Goal: Information Seeking & Learning: Check status

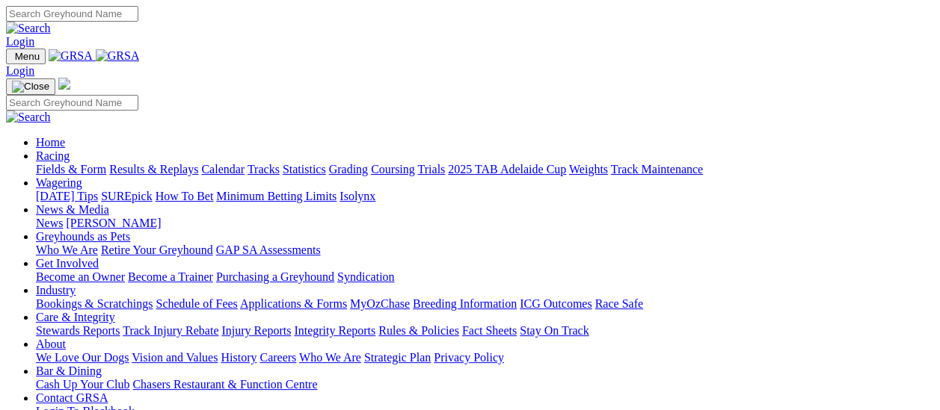
click at [166, 163] on link "Results & Replays" at bounding box center [153, 169] width 89 height 13
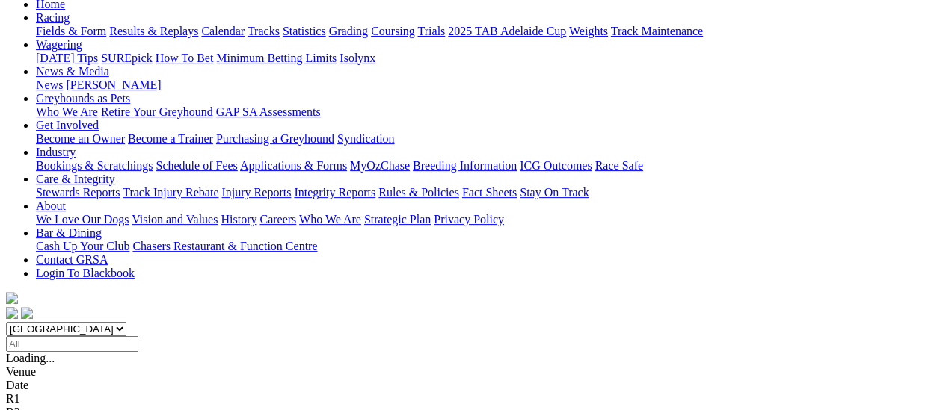
scroll to position [224, 0]
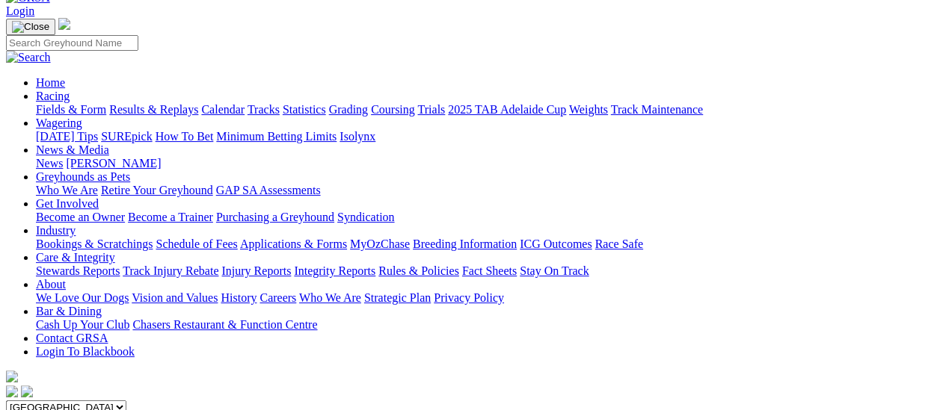
scroll to position [75, 0]
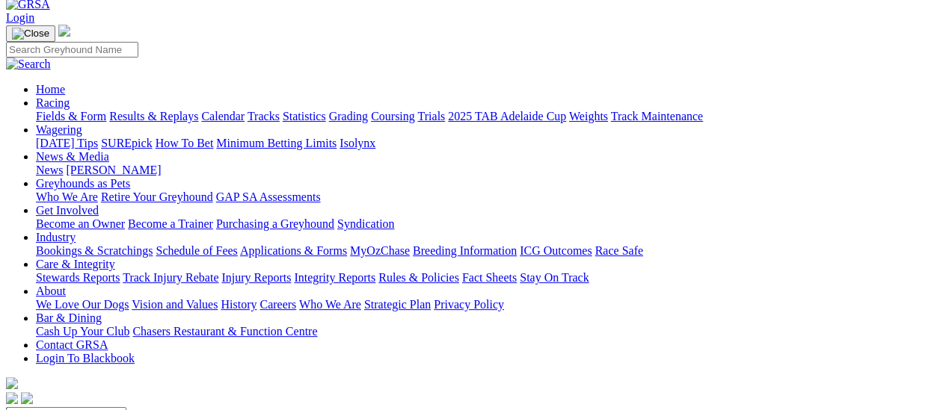
scroll to position [75, 0]
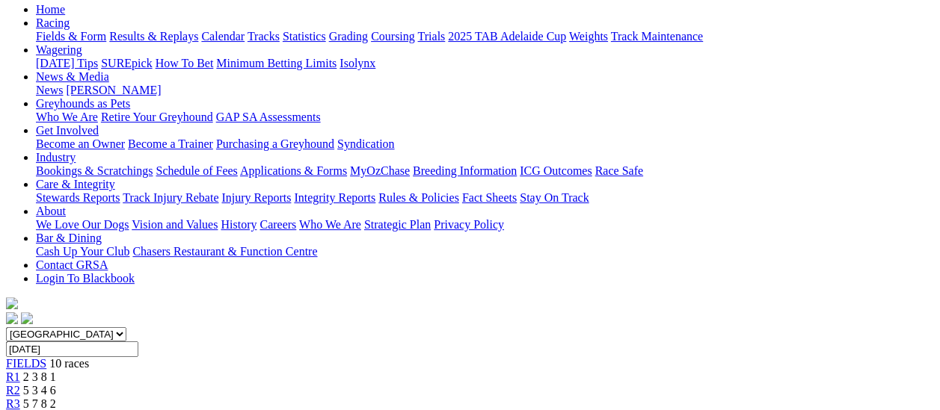
scroll to position [150, 0]
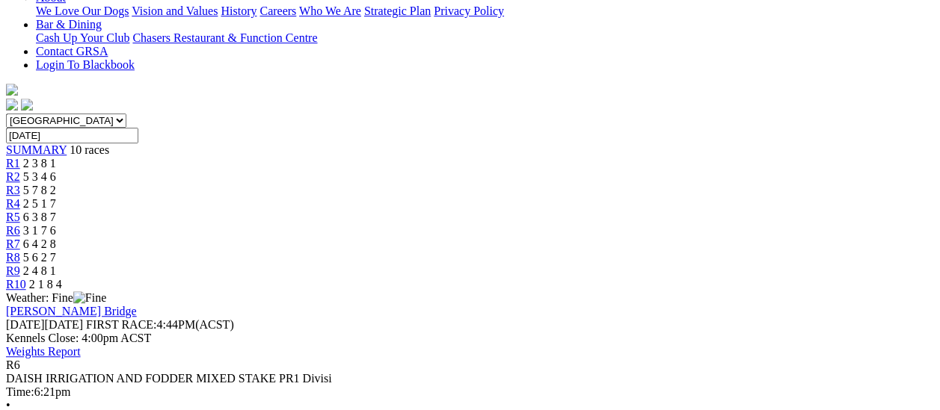
scroll to position [449, 0]
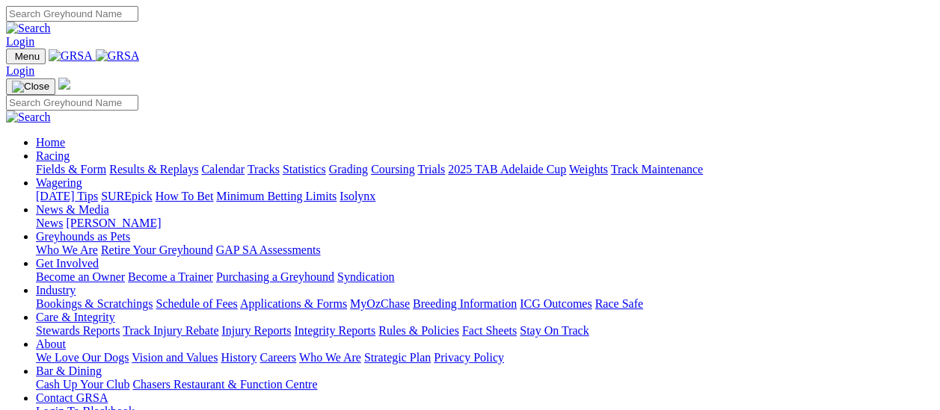
click at [70, 150] on link "Racing" at bounding box center [53, 156] width 34 height 13
click at [164, 163] on link "Results & Replays" at bounding box center [153, 169] width 89 height 13
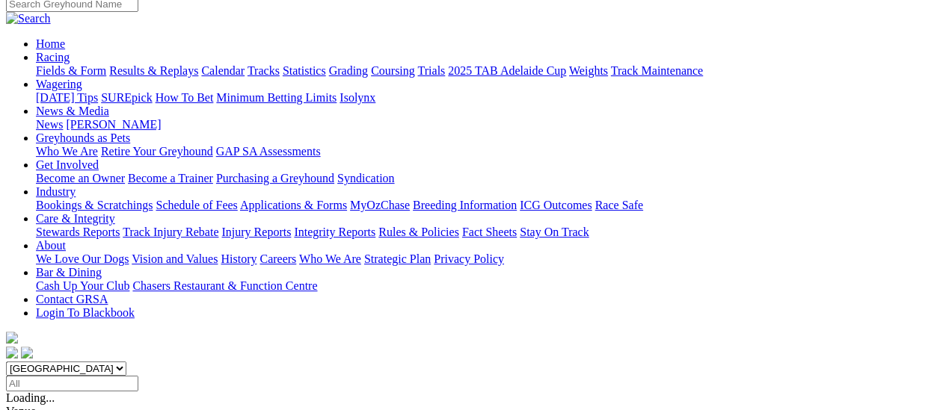
scroll to position [150, 0]
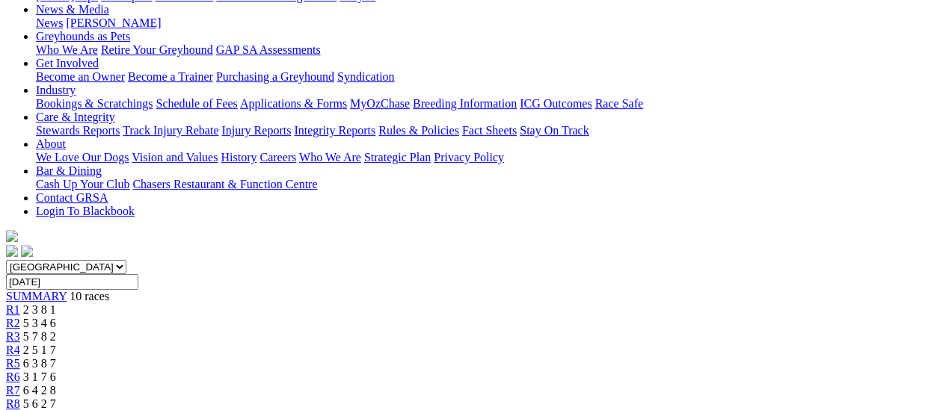
scroll to position [224, 0]
